Goal: Obtain resource: Download file/media

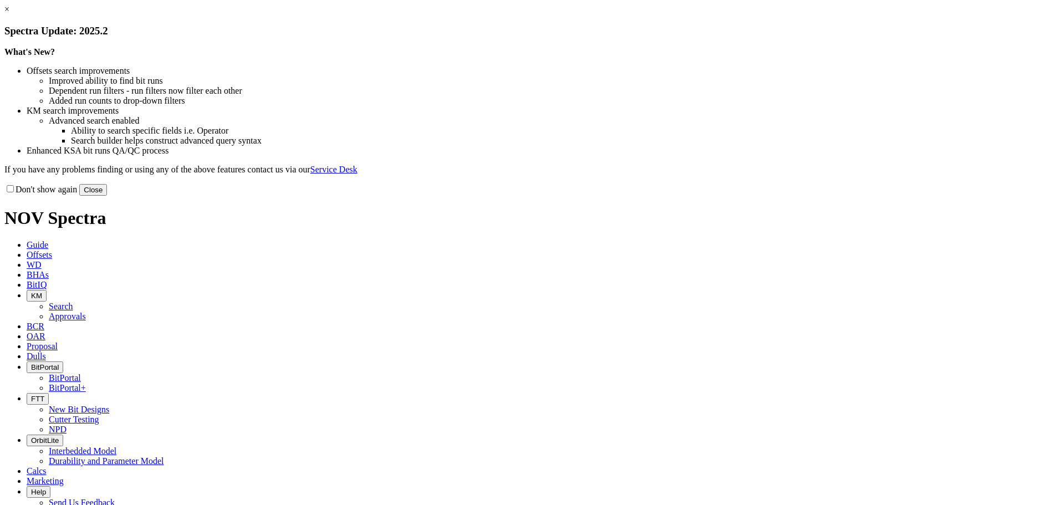
click at [9, 14] on link "×" at bounding box center [6, 8] width 5 height 9
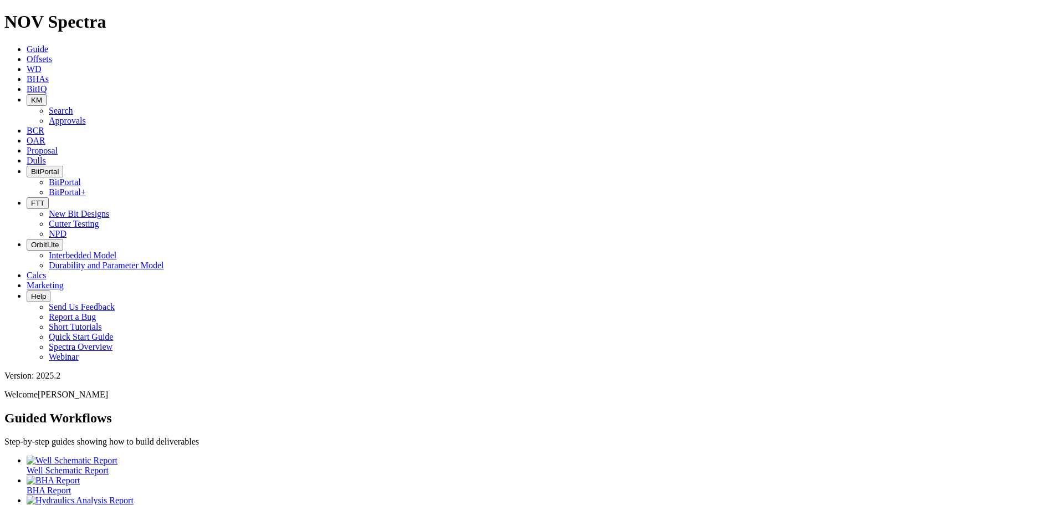
click at [42, 96] on span "KM" at bounding box center [36, 100] width 11 height 8
click at [73, 106] on link "Search" at bounding box center [61, 110] width 24 height 9
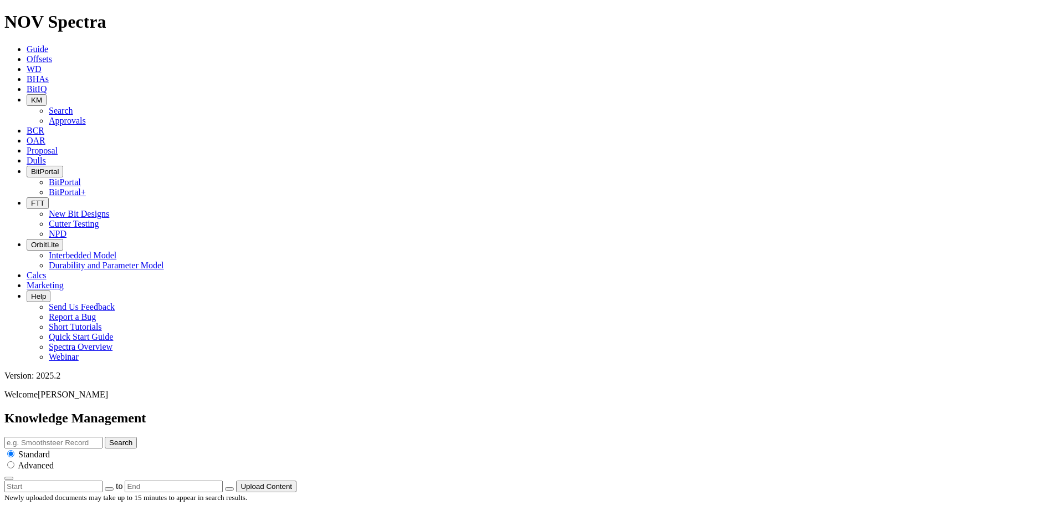
click at [103, 437] on input "text" at bounding box center [53, 443] width 98 height 12
type input "international price list"
click at [105, 437] on button "Search" at bounding box center [121, 443] width 32 height 12
